Goal: Transaction & Acquisition: Purchase product/service

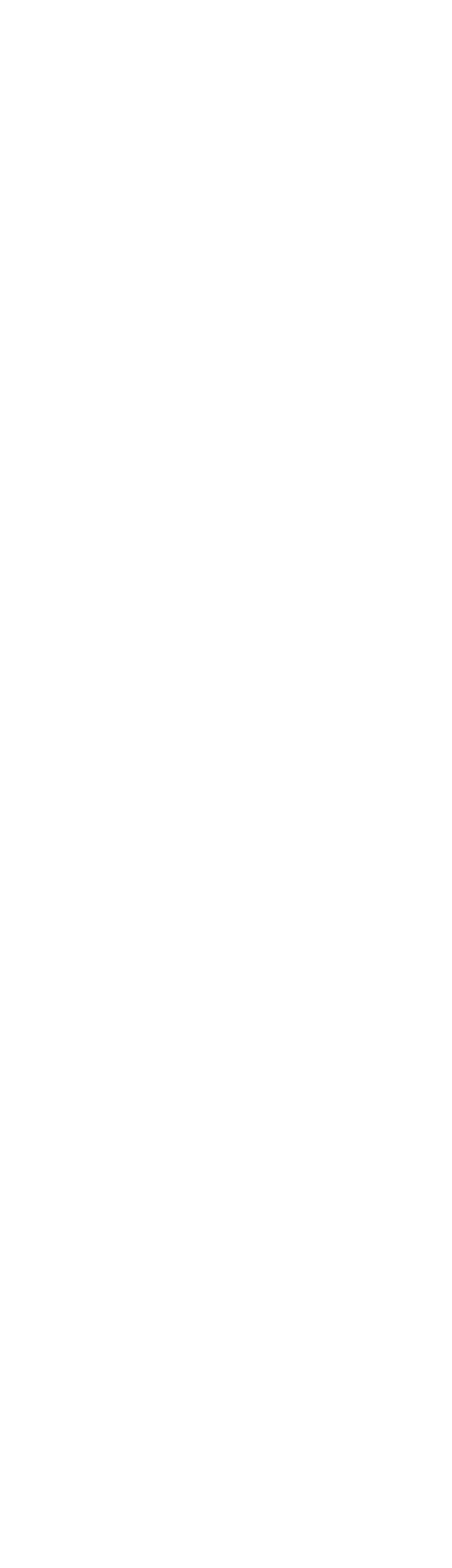
click at [106, 0] on html "Checkout" at bounding box center [226, 0] width 452 height 0
click at [446, 0] on html "Checkout" at bounding box center [226, 0] width 452 height 0
click at [340, 0] on html "Checkout" at bounding box center [226, 0] width 452 height 0
click at [31, 0] on html "Checkout" at bounding box center [226, 0] width 452 height 0
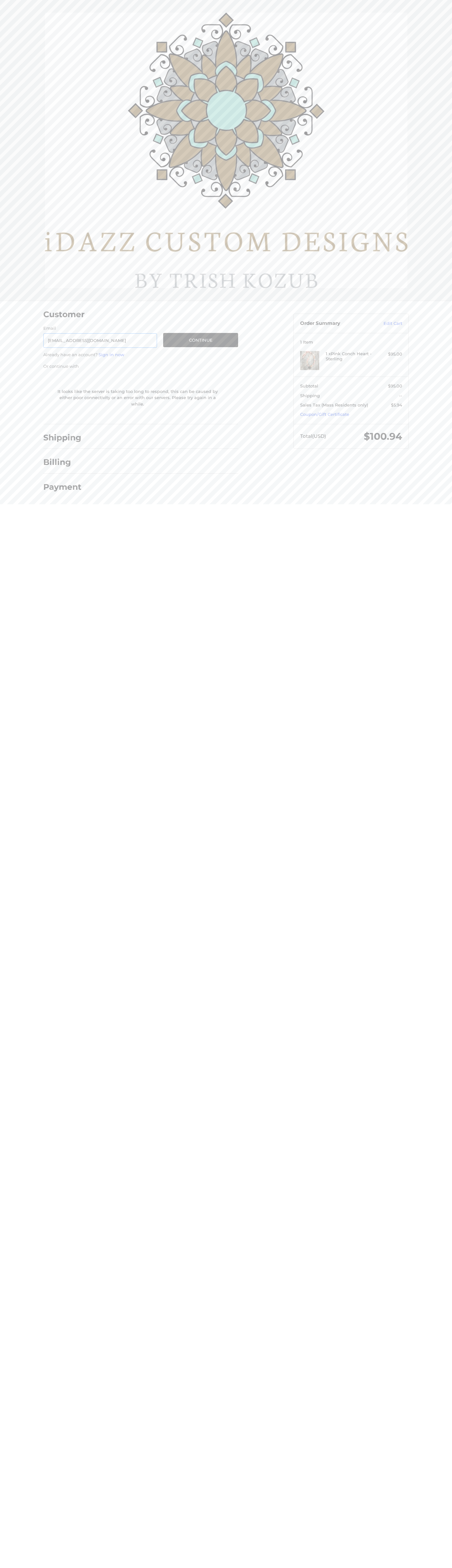
type input "[EMAIL_ADDRESS][DOMAIN_NAME]"
click at [200, 340] on button "Continue" at bounding box center [200, 340] width 75 height 14
select select "US"
type input "[PERSON_NAME]"
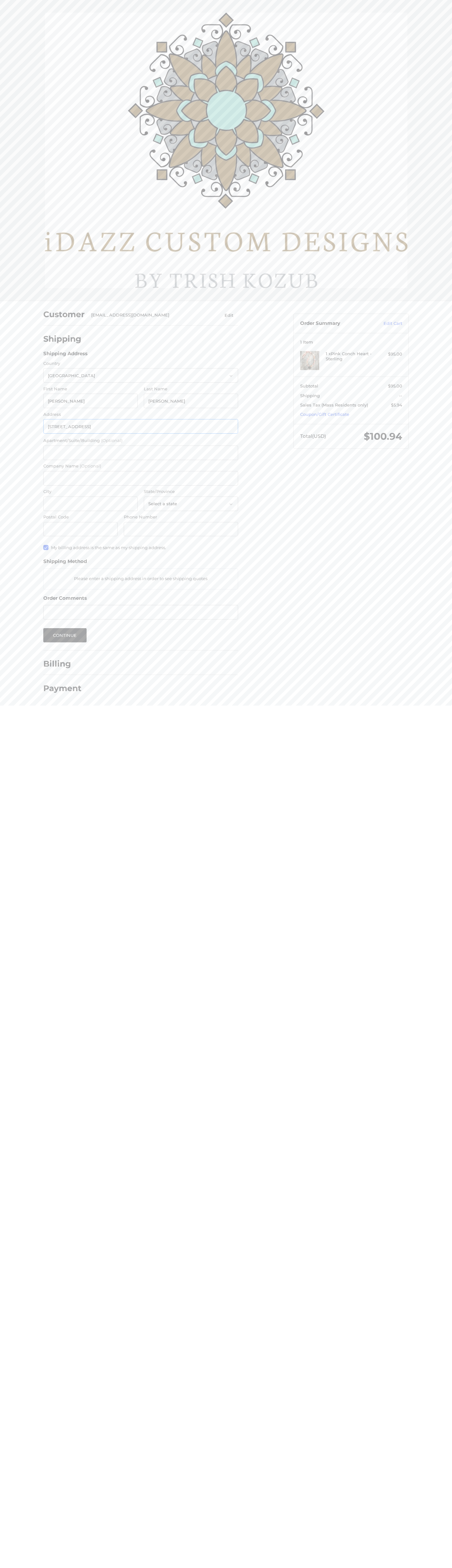
type input "[STREET_ADDRESS]"
type input "First floor"
type input "[PERSON_NAME]"
type input "mountain view"
select select "CA"
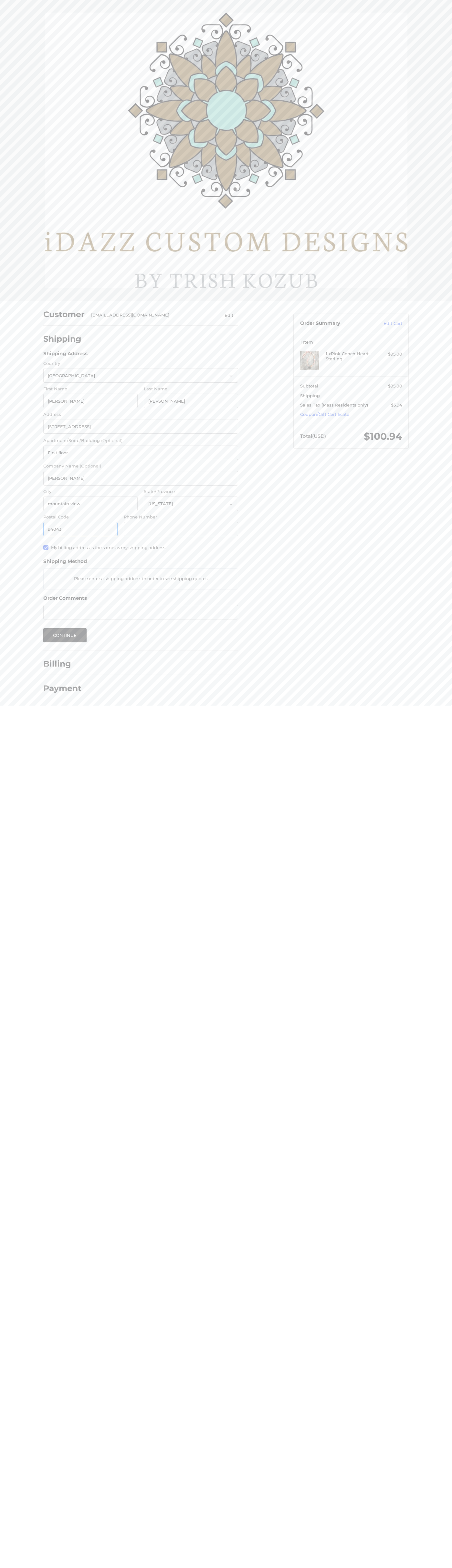
type input "94043"
type input "6502530000"
radio input "true"
click at [141, 441] on label "Apartment/Suite/Building (Optional)" at bounding box center [141, 441] width 195 height 7
click at [141, 446] on input "First floor" at bounding box center [141, 453] width 195 height 15
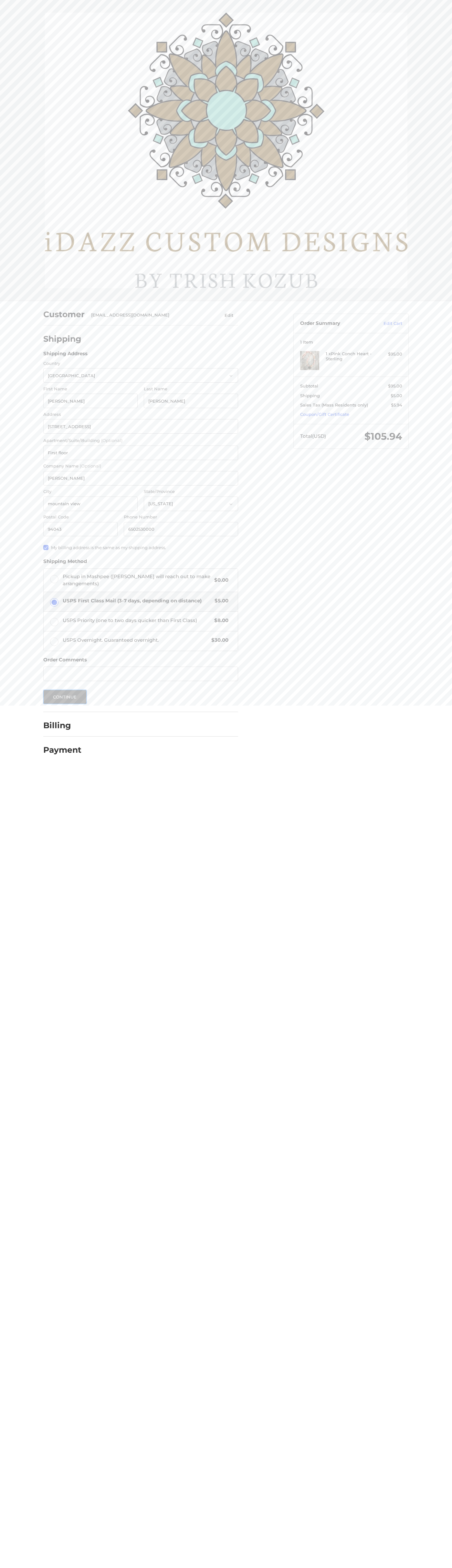
click at [65, 697] on button "Continue" at bounding box center [65, 696] width 43 height 14
